Goal: Task Accomplishment & Management: Complete application form

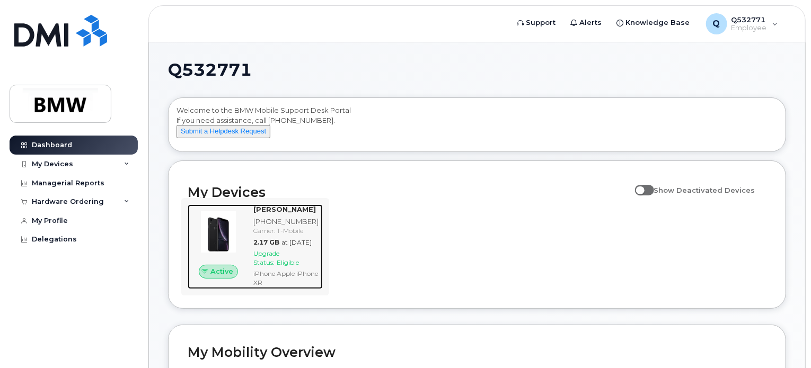
click at [284, 227] on div "[PHONE_NUMBER]" at bounding box center [285, 222] width 65 height 10
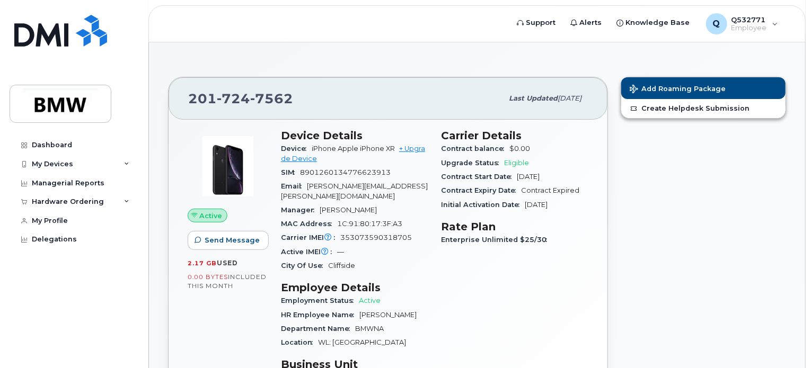
scroll to position [53, 0]
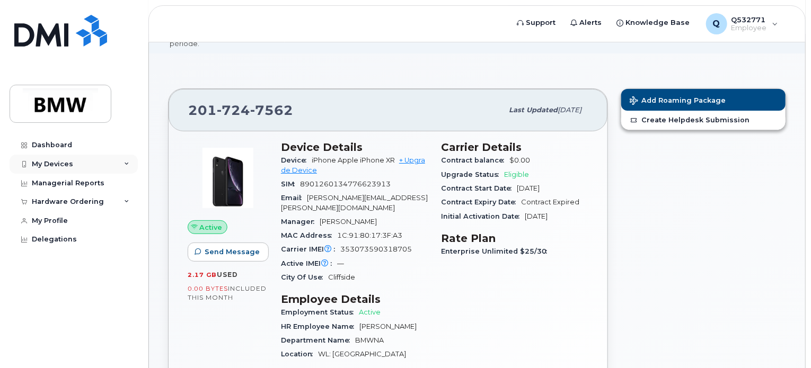
click at [83, 162] on div "My Devices" at bounding box center [74, 164] width 128 height 19
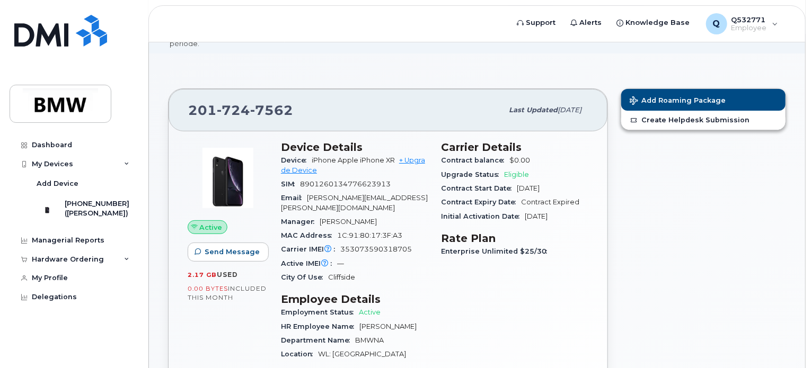
click at [451, 171] on span "Upgrade Status" at bounding box center [472, 175] width 63 height 8
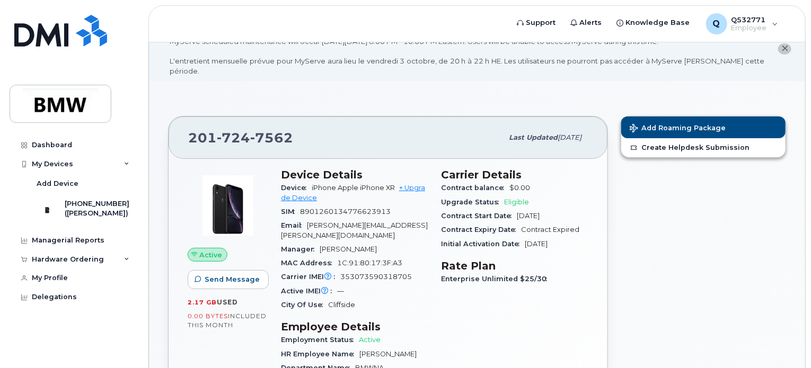
scroll to position [0, 0]
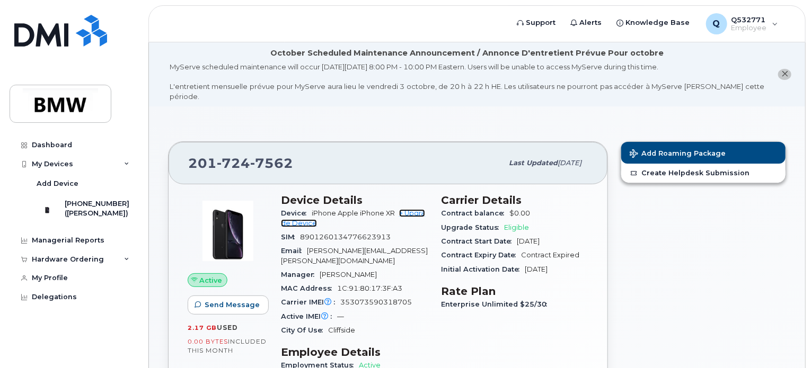
click at [412, 209] on link "+ Upgrade Device" at bounding box center [353, 217] width 144 height 17
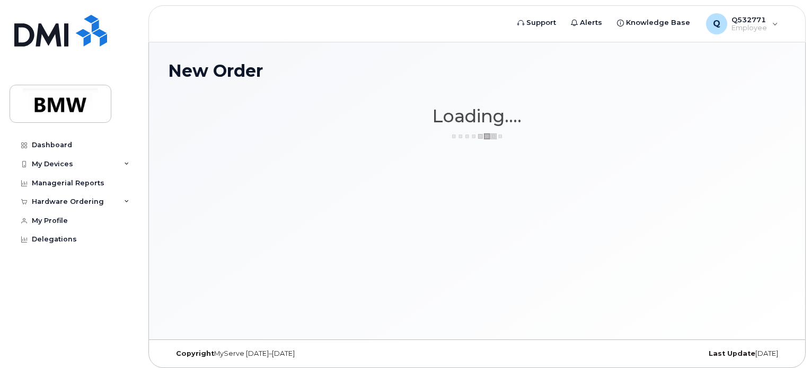
scroll to position [5, 0]
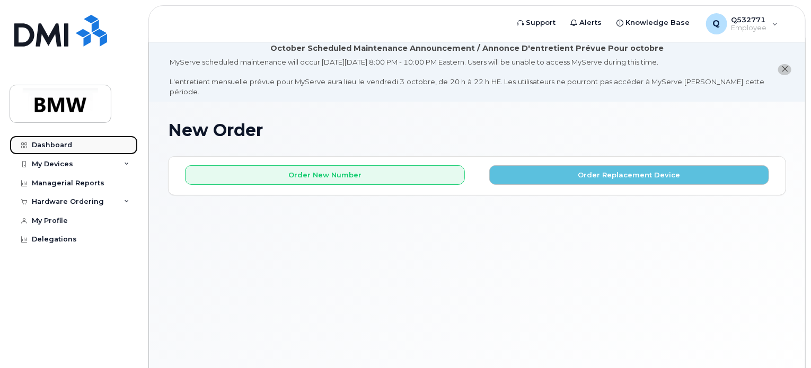
click at [56, 146] on div "Dashboard" at bounding box center [52, 145] width 40 height 8
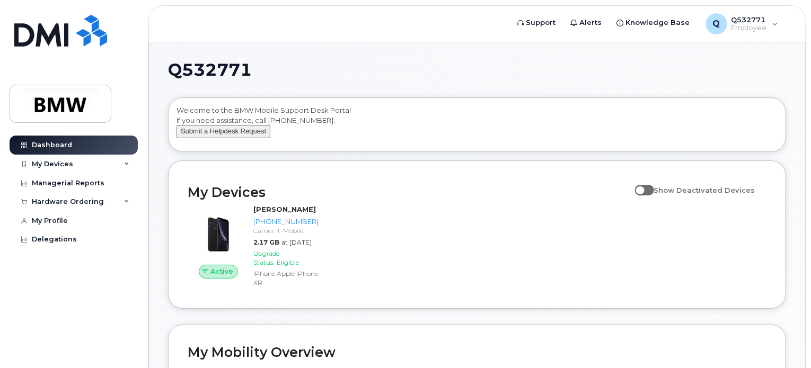
click at [216, 138] on button "Submit a Helpdesk Request" at bounding box center [223, 131] width 94 height 13
